Goal: Navigation & Orientation: Find specific page/section

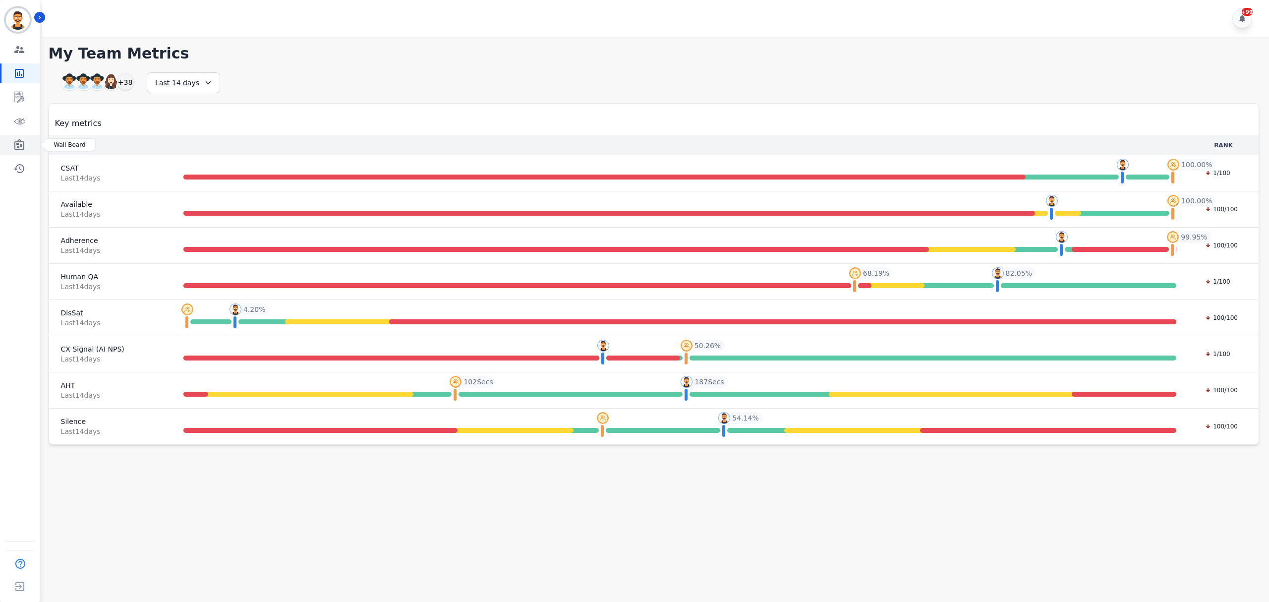
click at [17, 149] on icon "Sidebar" at bounding box center [19, 144] width 10 height 11
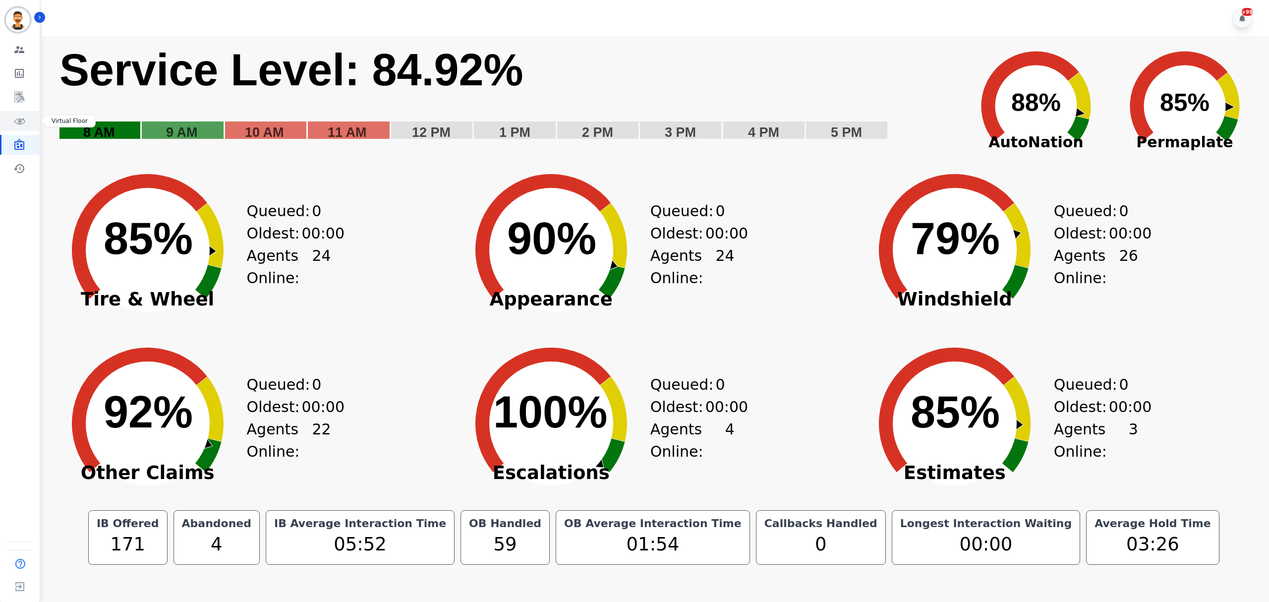
click at [23, 120] on icon "Sidebar" at bounding box center [19, 121] width 12 height 12
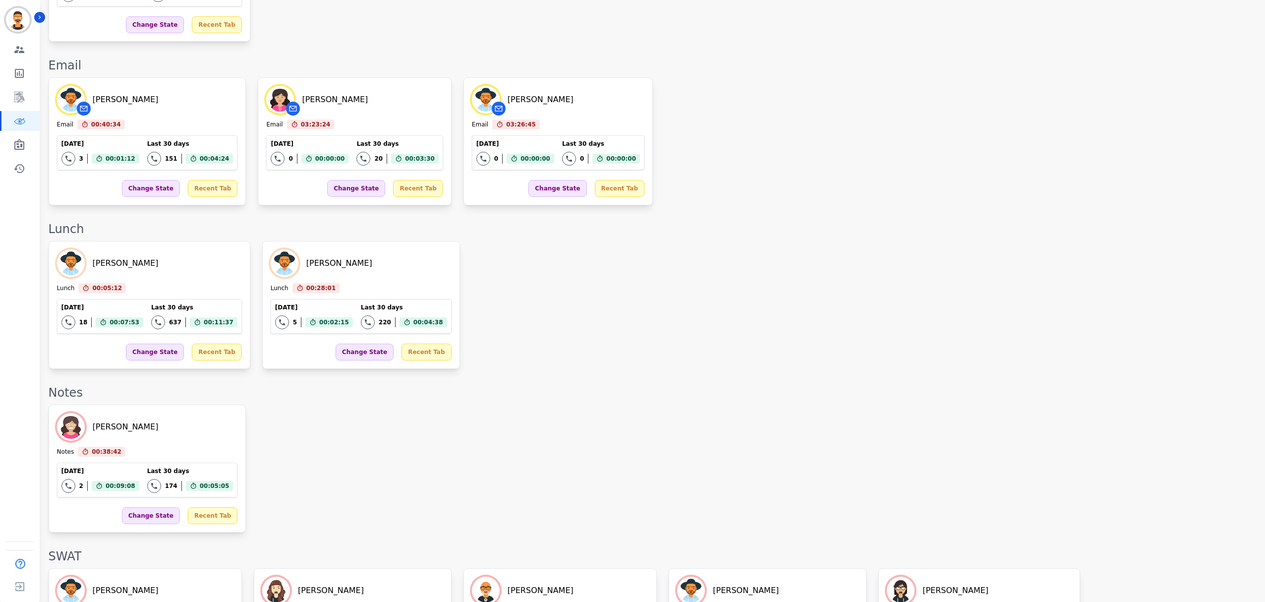
scroll to position [1424, 0]
